Goal: Information Seeking & Learning: Check status

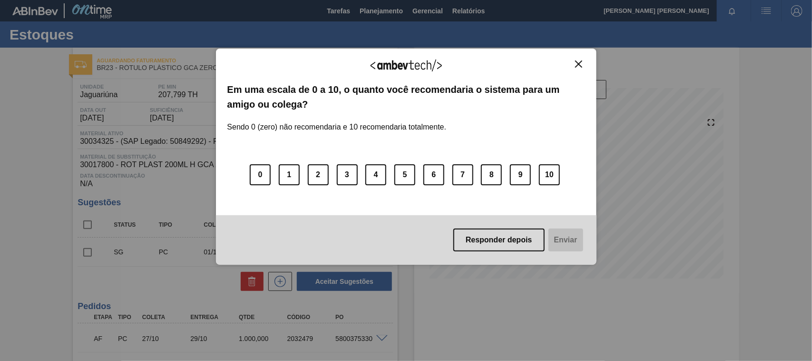
scroll to position [48, 0]
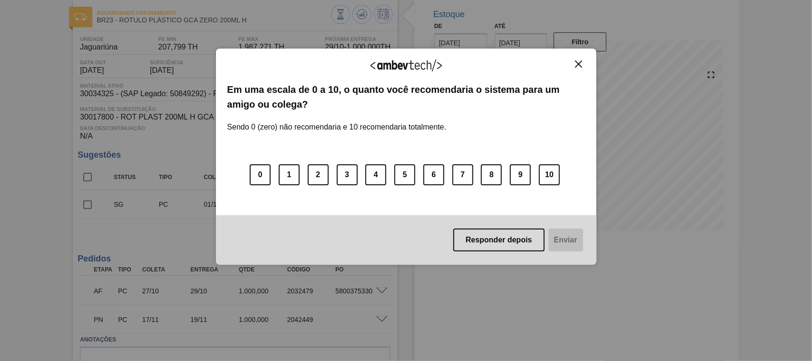
click at [576, 61] on img "Close" at bounding box center [578, 63] width 7 height 7
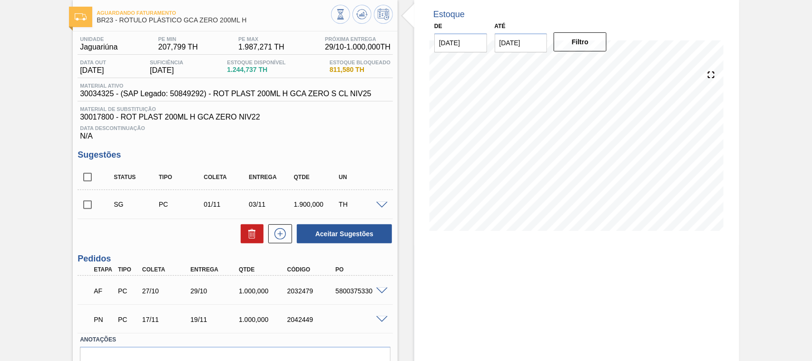
scroll to position [0, 0]
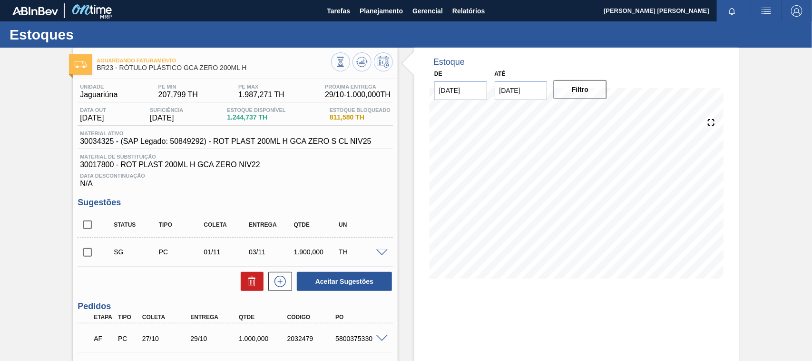
click at [479, 0] on html "Tarefas Planejamento Gerencial Relatórios [PERSON_NAME] [PERSON_NAME] Marcar to…" at bounding box center [406, 0] width 812 height 0
click at [478, 4] on button "Relatórios" at bounding box center [469, 10] width 42 height 21
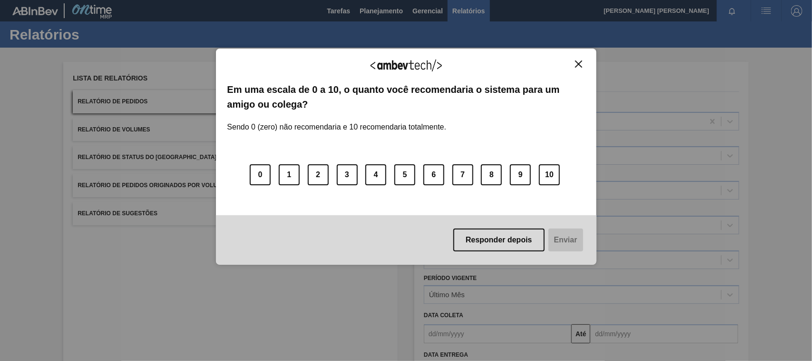
click at [195, 310] on div "Agradecemos seu feedback! Em uma escala de 0 a 10, o quanto você recomendaria o…" at bounding box center [406, 180] width 812 height 361
click at [578, 63] on img "Close" at bounding box center [578, 63] width 7 height 7
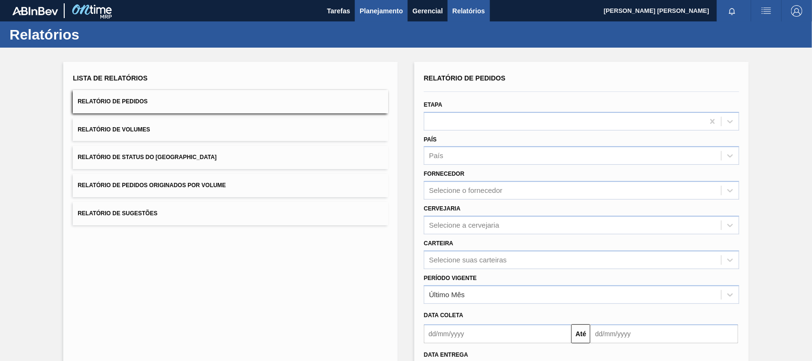
click at [382, 14] on span "Planejamento" at bounding box center [381, 10] width 43 height 11
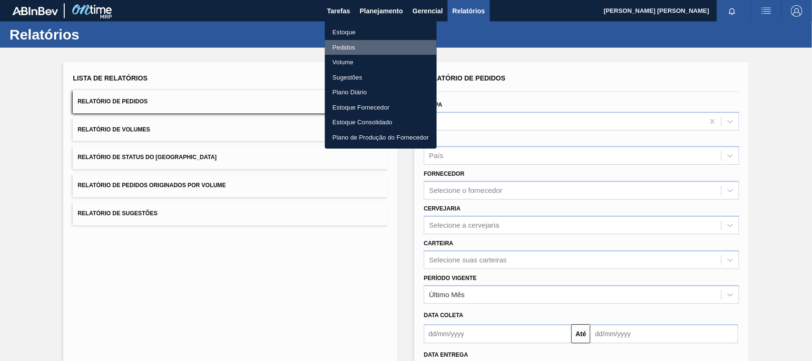
click at [360, 43] on li "Pedidos" at bounding box center [381, 47] width 112 height 15
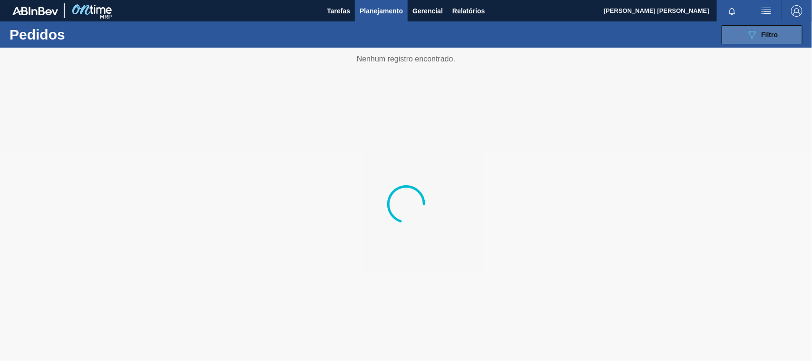
click at [753, 29] on icon "089F7B8B-B2A5-4AFE-B5C0-19BA573D28AC" at bounding box center [751, 34] width 11 height 11
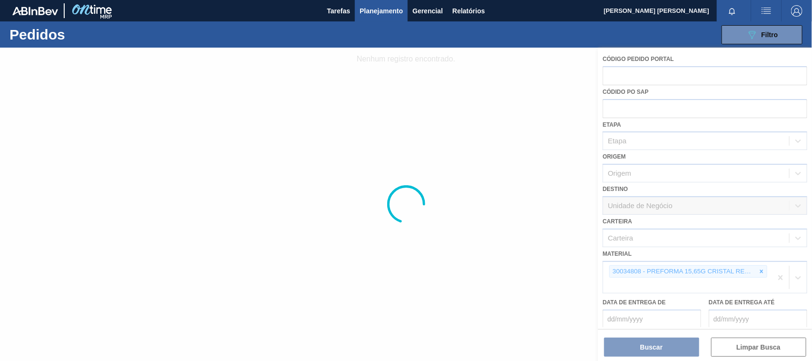
click at [751, 263] on div at bounding box center [406, 204] width 812 height 313
click at [758, 264] on div at bounding box center [406, 204] width 812 height 313
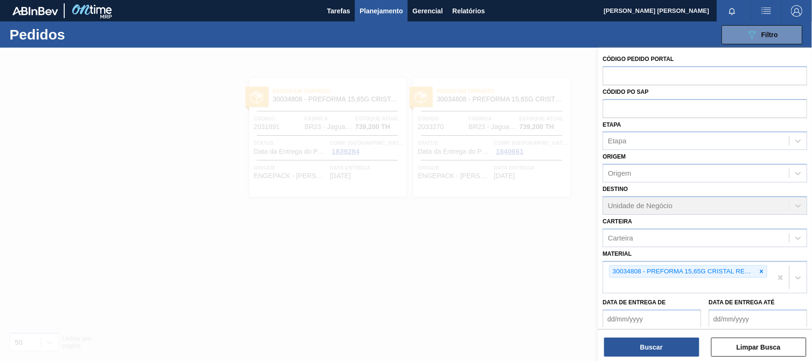
click at [663, 216] on div "Carteira Carteira" at bounding box center [705, 230] width 205 height 32
click at [760, 270] on icon at bounding box center [761, 270] width 3 height 3
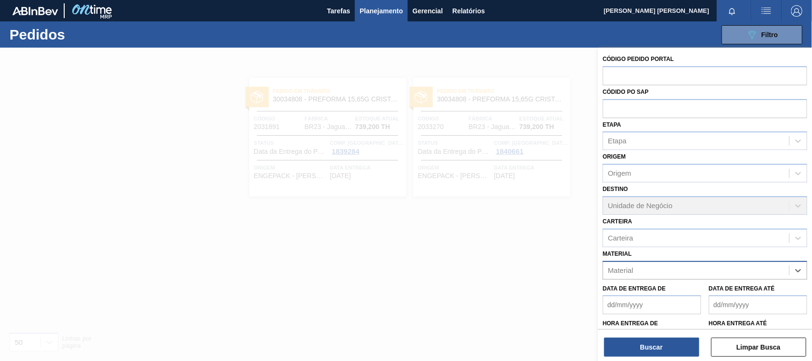
paste input "20002764"
type input "20002764"
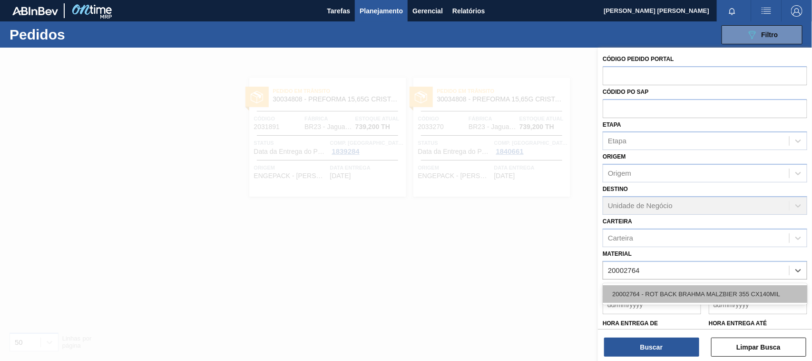
click at [690, 288] on div "20002764 - ROT BACK BRAHMA MALZBIER 355 CX140MIL" at bounding box center [705, 294] width 205 height 18
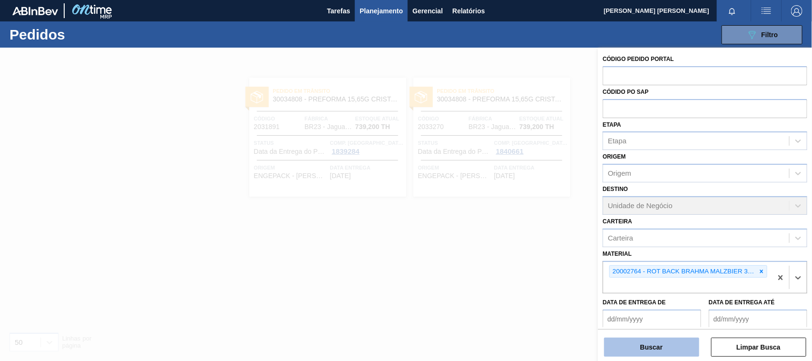
click at [669, 337] on button "Buscar" at bounding box center [651, 346] width 95 height 19
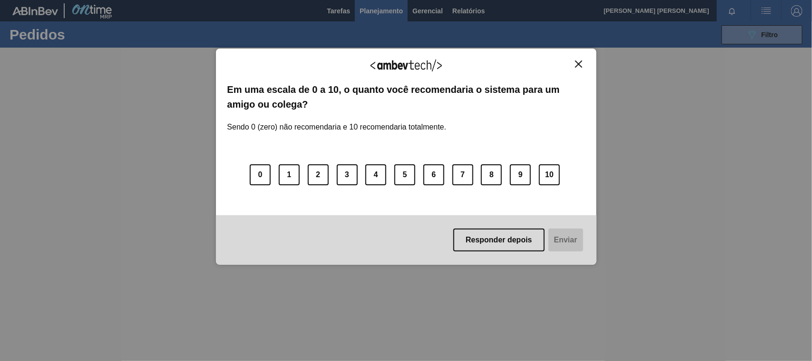
click at [577, 65] on img "Close" at bounding box center [578, 63] width 7 height 7
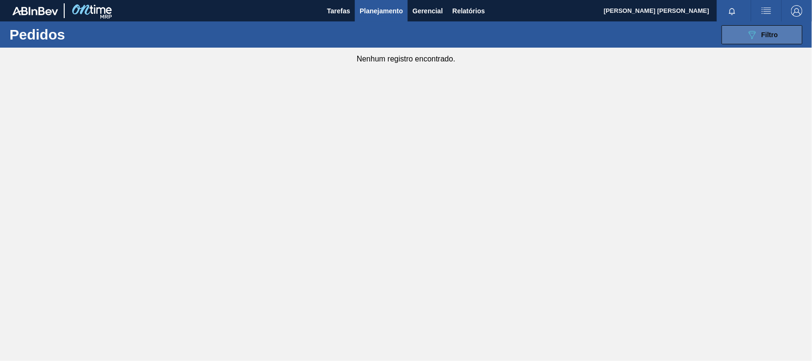
click at [753, 35] on icon "089F7B8B-B2A5-4AFE-B5C0-19BA573D28AC" at bounding box center [751, 34] width 11 height 11
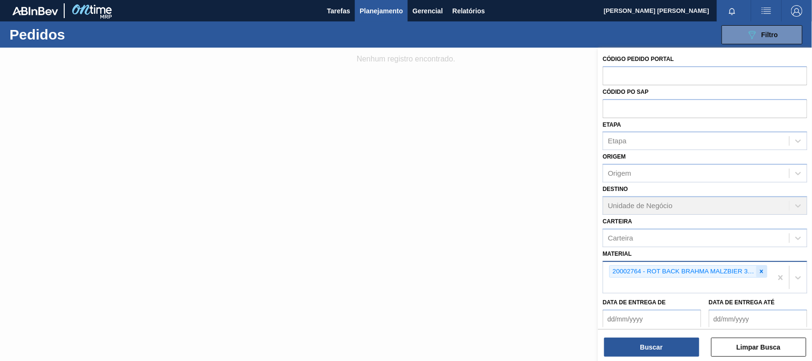
click at [761, 265] on div at bounding box center [761, 271] width 10 height 12
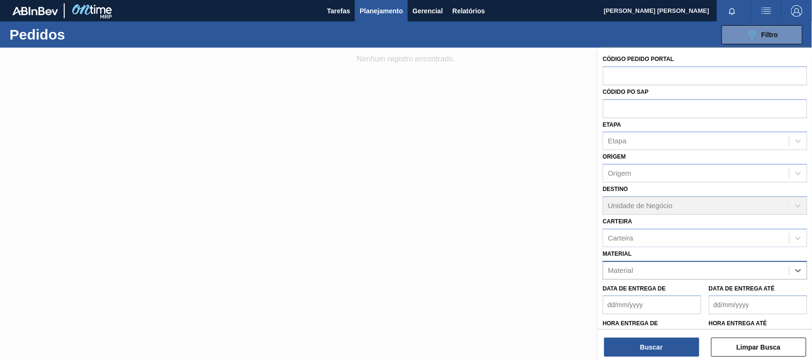
paste input "30003806"
type input "30003806"
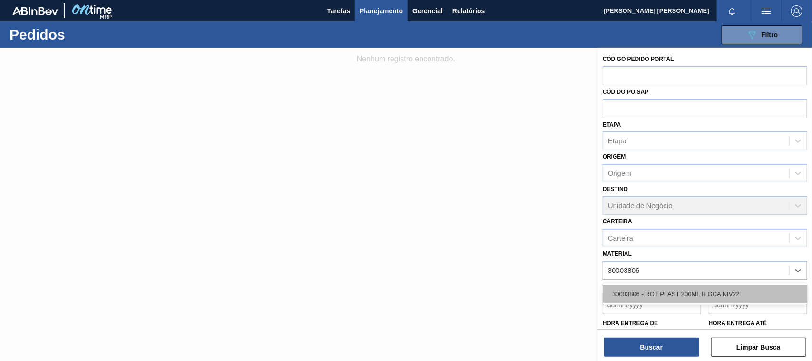
click at [698, 289] on div "30003806 - ROT PLAST 200ML H GCA NIV22" at bounding box center [705, 294] width 205 height 18
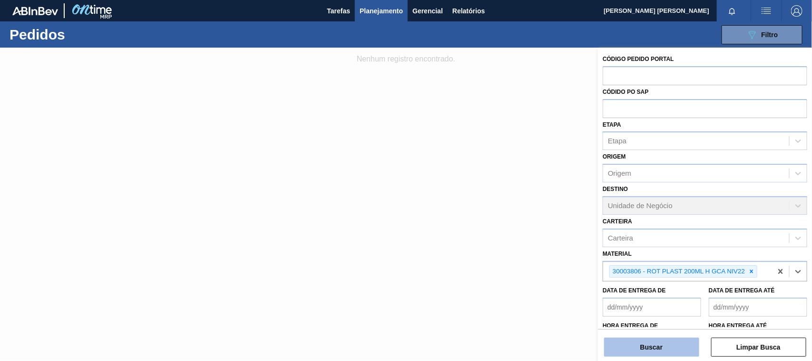
click at [664, 343] on button "Buscar" at bounding box center [651, 346] width 95 height 19
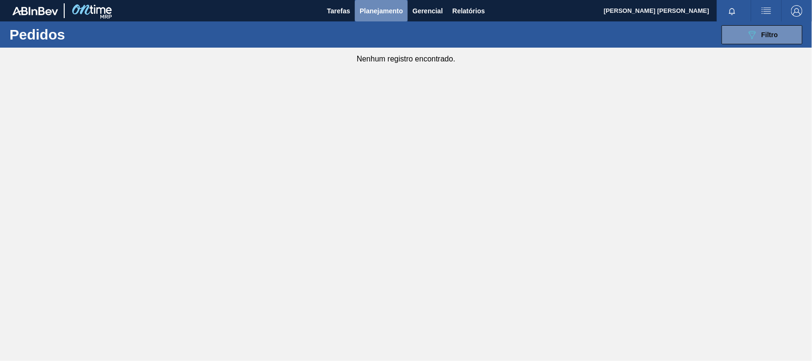
click at [383, 9] on span "Planejamento" at bounding box center [381, 10] width 43 height 11
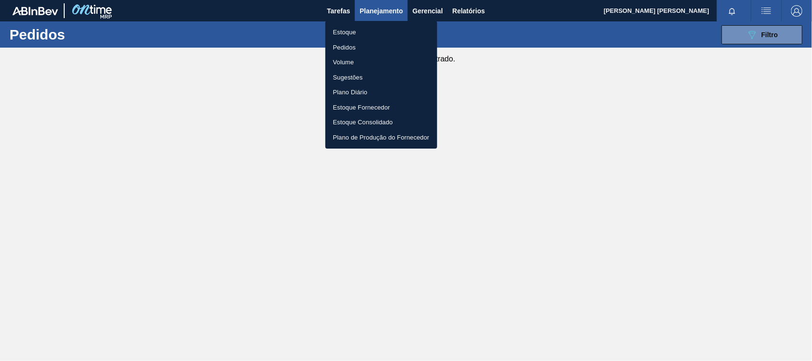
click at [348, 31] on li "Estoque" at bounding box center [381, 32] width 112 height 15
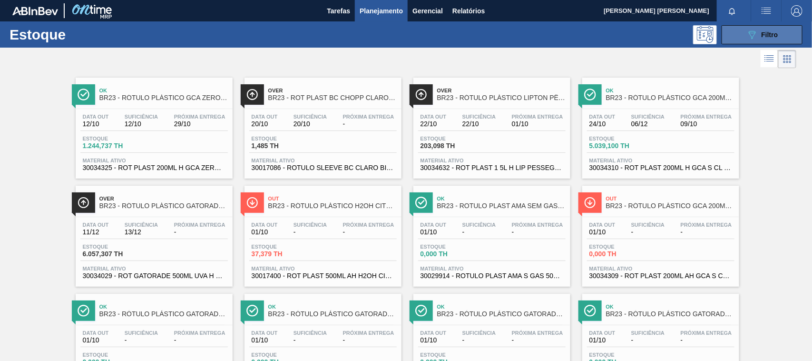
click at [762, 35] on span "Filtro" at bounding box center [769, 35] width 17 height 8
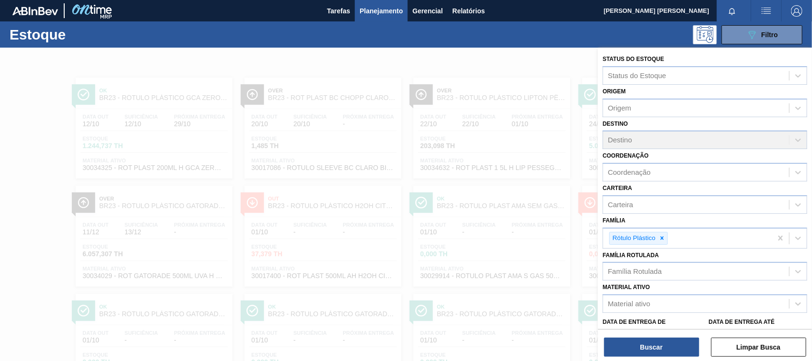
click at [503, 63] on div at bounding box center [406, 228] width 812 height 361
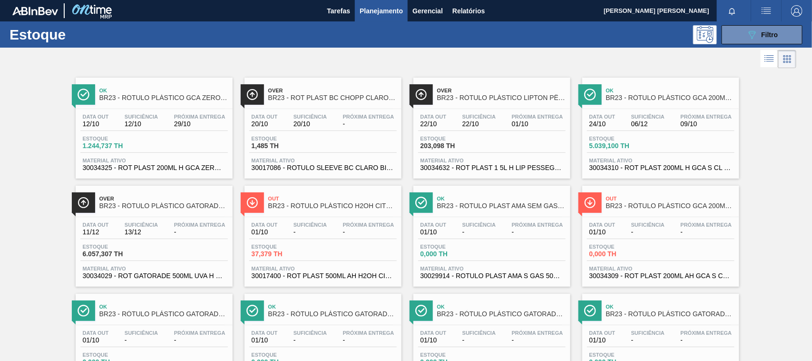
click at [648, 150] on div "Estoque 5.039,100 TH" at bounding box center [660, 144] width 147 height 17
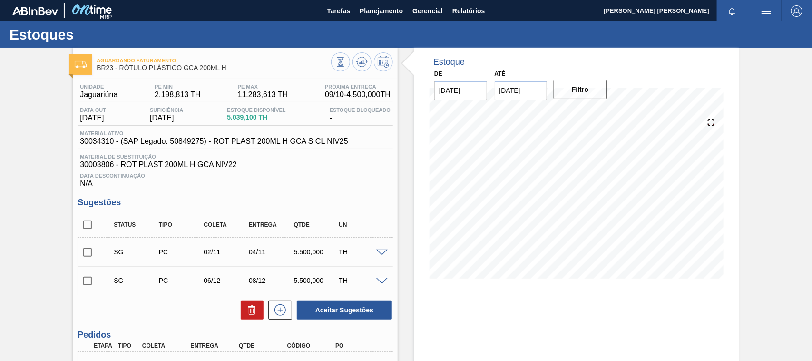
scroll to position [178, 0]
